Goal: Task Accomplishment & Management: Use online tool/utility

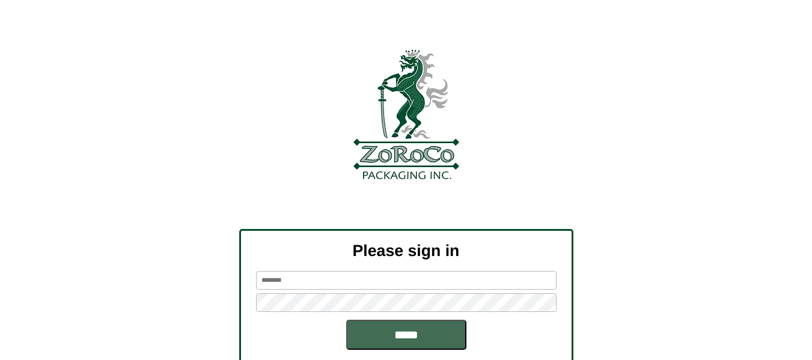
type input "********"
click at [374, 336] on input "*****" at bounding box center [406, 335] width 120 height 30
type input "********"
click at [385, 332] on input "*****" at bounding box center [406, 335] width 120 height 30
